Goal: Task Accomplishment & Management: Manage account settings

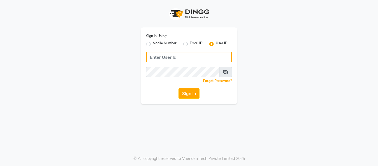
type input "9620411676"
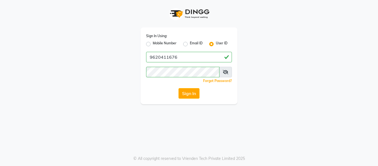
click at [153, 45] on label "Mobile Number" at bounding box center [165, 44] width 24 height 7
click at [153, 44] on input "Mobile Number" at bounding box center [155, 43] width 4 height 4
radio input "true"
radio input "false"
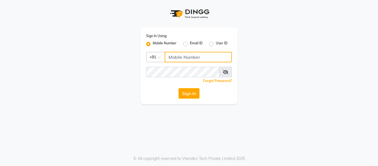
click at [171, 56] on input "Username" at bounding box center [198, 57] width 67 height 11
type input "9620411676"
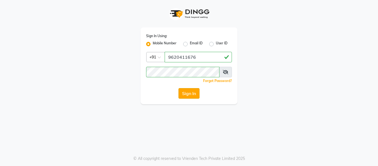
drag, startPoint x: 114, startPoint y: 101, endPoint x: 192, endPoint y: 93, distance: 78.3
click at [192, 93] on div "Sign In Using: Mobile Number Email ID User ID Country Code × [PHONE_NUMBER] Rem…" at bounding box center [188, 52] width 315 height 104
click at [192, 93] on button "Sign In" at bounding box center [188, 93] width 21 height 11
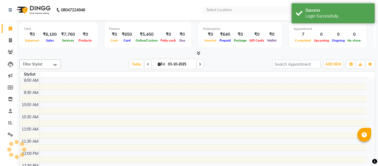
select select "en"
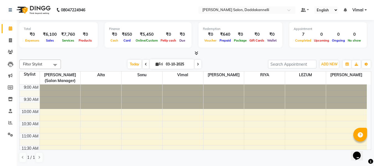
click at [184, 12] on nav "08047224946 Select Location × [PERSON_NAME] Salon, Daddakannelli Default Panel …" at bounding box center [187, 10] width 374 height 20
